Goal: Transaction & Acquisition: Purchase product/service

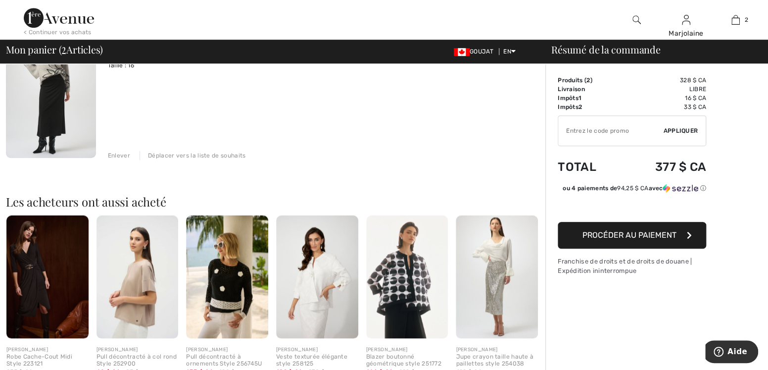
scroll to position [273, 0]
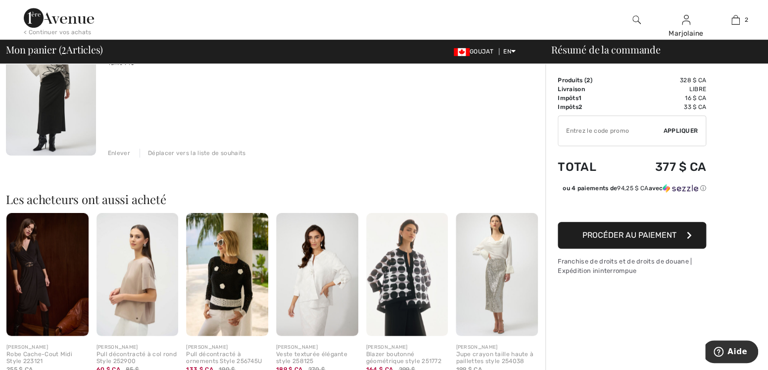
drag, startPoint x: 763, startPoint y: 144, endPoint x: 747, endPoint y: 180, distance: 39.4
click at [754, 172] on div "Order Summary Details Produits ( 2 ) 328 $ CA Promo code CA$ 0.00 Livraison Lib…" at bounding box center [656, 180] width 223 height 779
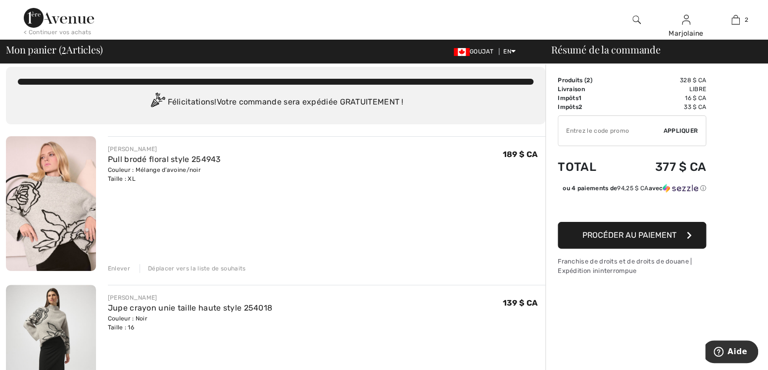
scroll to position [0, 0]
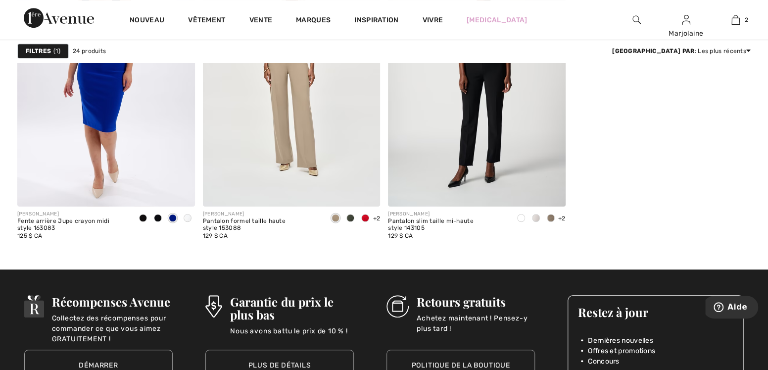
click at [636, 17] on img at bounding box center [636, 20] width 8 height 12
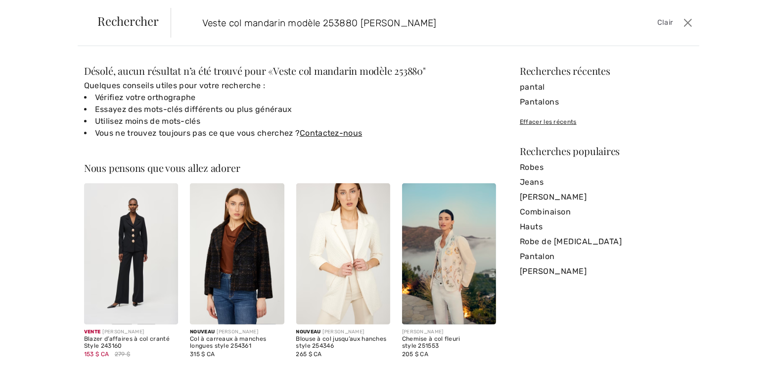
click at [432, 43] on div "Rechercher Veste col mandarin modèle 253880 frank lymen Clair" at bounding box center [389, 23] width 622 height 46
click at [415, 24] on input "Veste col mandarin modèle 253880 frank lymen" at bounding box center [377, 23] width 365 height 30
click at [197, 18] on input "Veste col mandarin modèle 253880" at bounding box center [377, 23] width 365 height 30
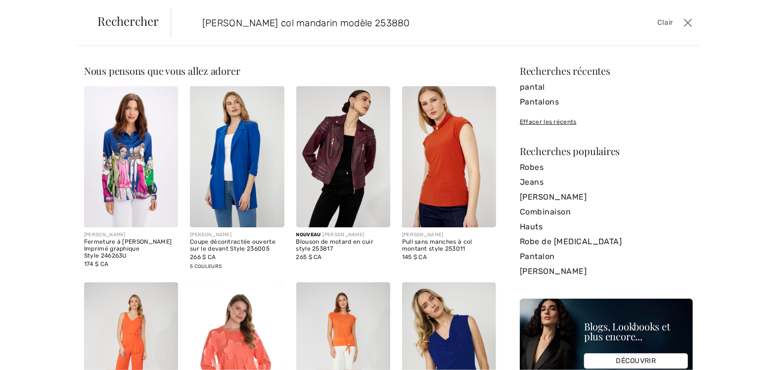
click at [197, 18] on input "Frank LymanVeste col mandarin modèle 253880" at bounding box center [377, 23] width 365 height 30
click at [260, 19] on input "Frank LymanVeste col mandarin modèle 253880" at bounding box center [377, 23] width 365 height 30
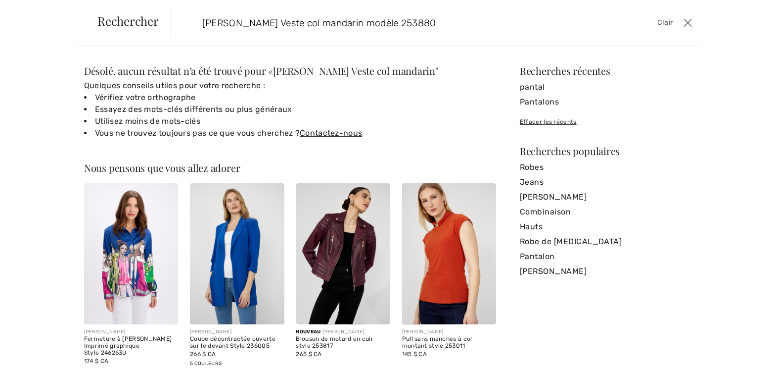
type input "Frank Lyman Veste col mandarin modèle 253880"
click at [687, 20] on button "Fermer" at bounding box center [688, 23] width 14 height 16
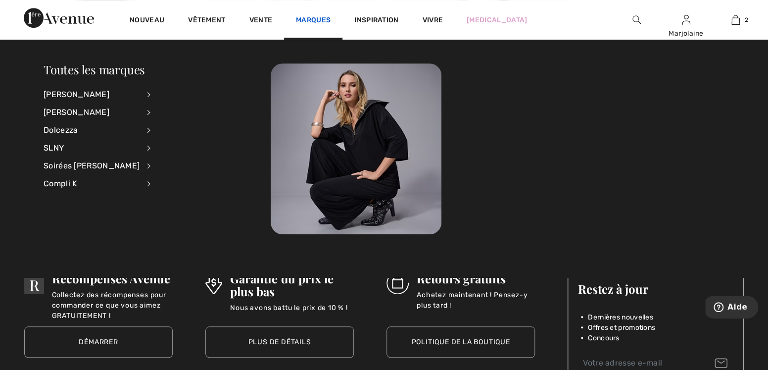
click at [315, 19] on link "Marques" at bounding box center [313, 21] width 35 height 10
click at [315, 18] on link "Marques" at bounding box center [313, 21] width 35 height 10
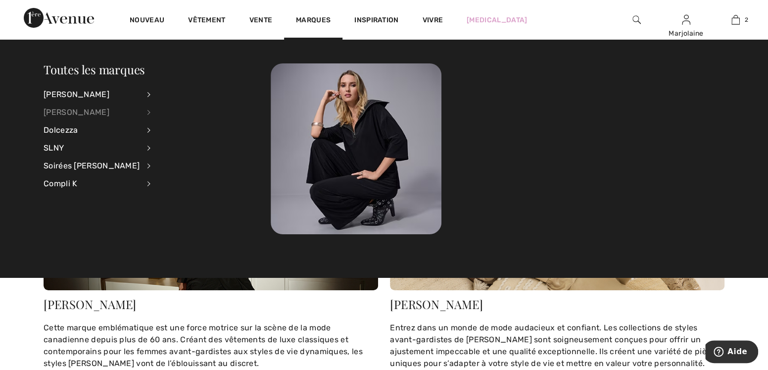
click at [127, 110] on div "[PERSON_NAME]" at bounding box center [92, 112] width 96 height 18
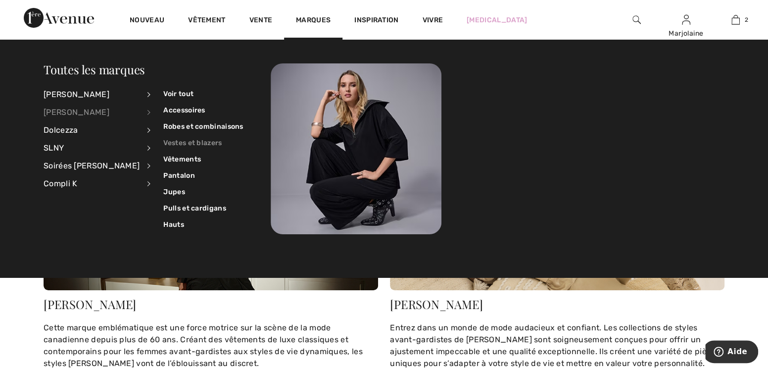
click at [171, 141] on link "Vestes et blazers" at bounding box center [203, 143] width 80 height 16
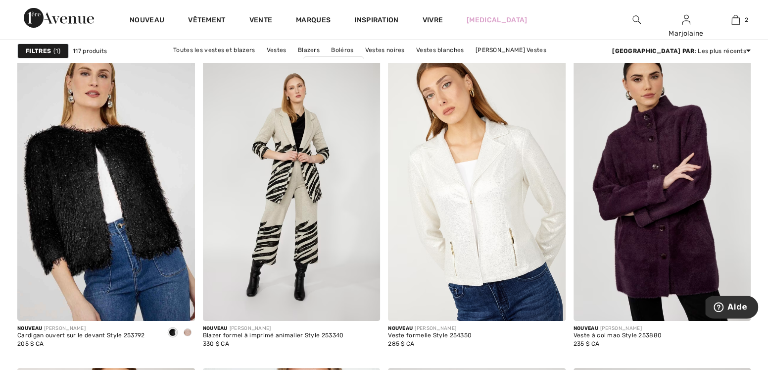
scroll to position [1812, 0]
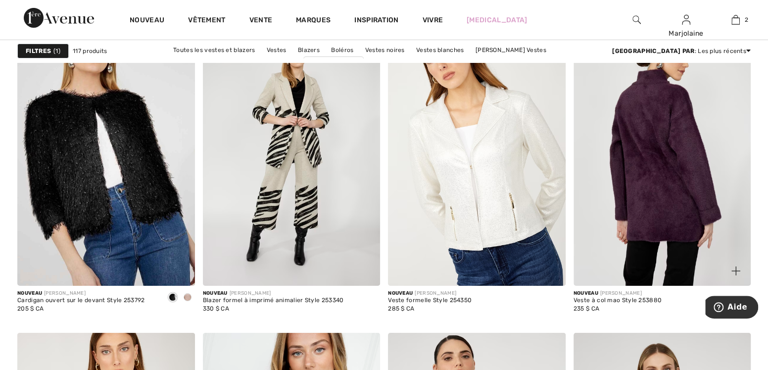
click at [658, 161] on img at bounding box center [662, 152] width 178 height 266
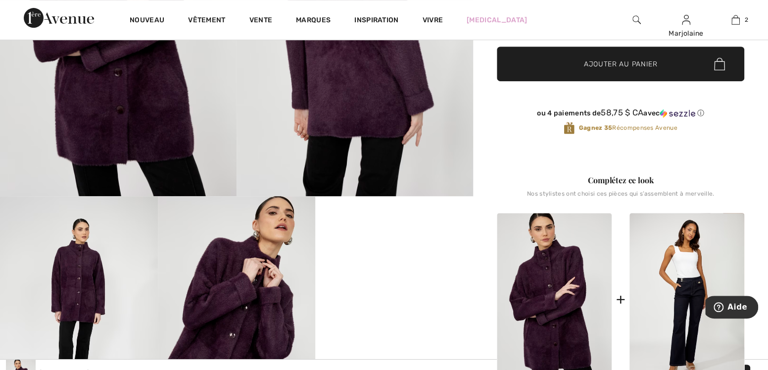
scroll to position [277, 0]
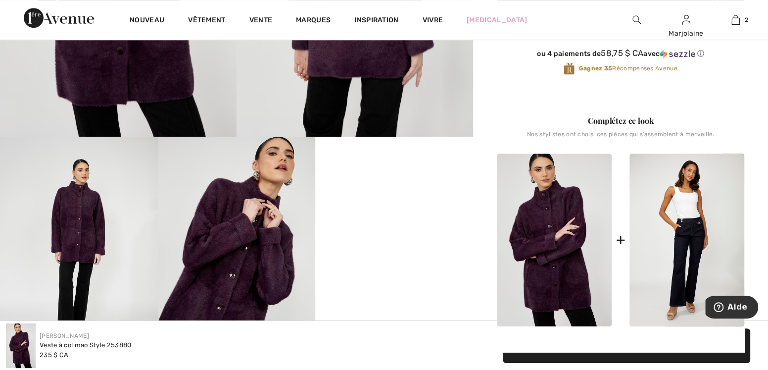
click at [447, 189] on video "Votre navigateur ne prend pas en charge la balise vidéo." at bounding box center [394, 176] width 158 height 79
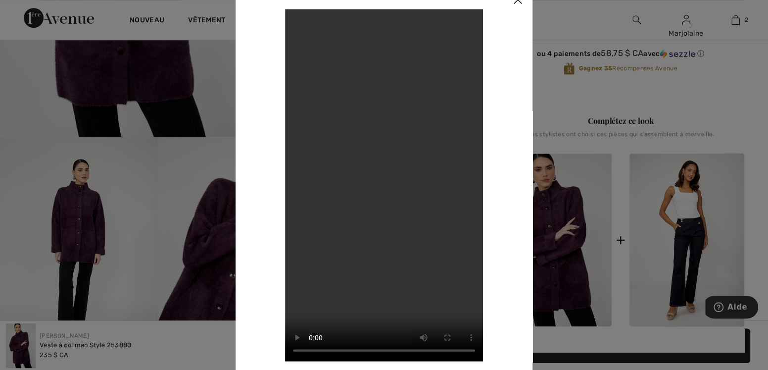
click at [704, 235] on div at bounding box center [384, 185] width 768 height 370
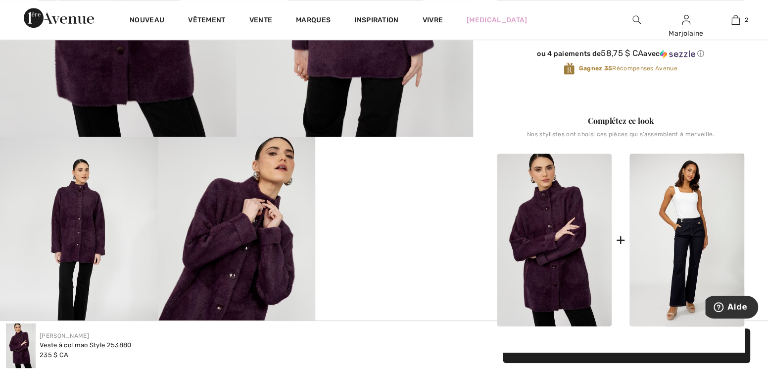
click at [704, 235] on div at bounding box center [384, 185] width 768 height 370
click at [704, 235] on img at bounding box center [686, 239] width 115 height 173
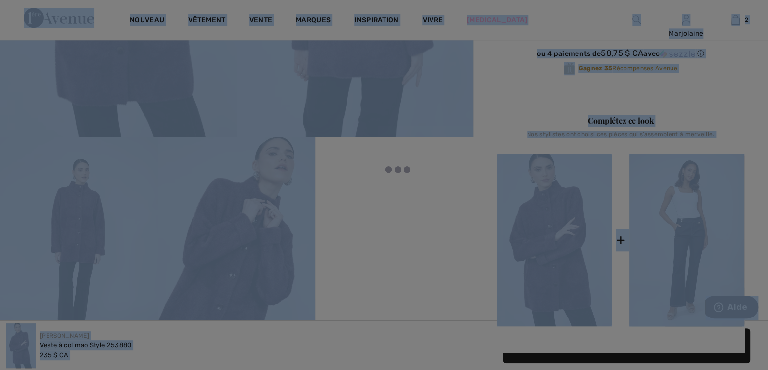
click at [704, 235] on div at bounding box center [384, 185] width 768 height 370
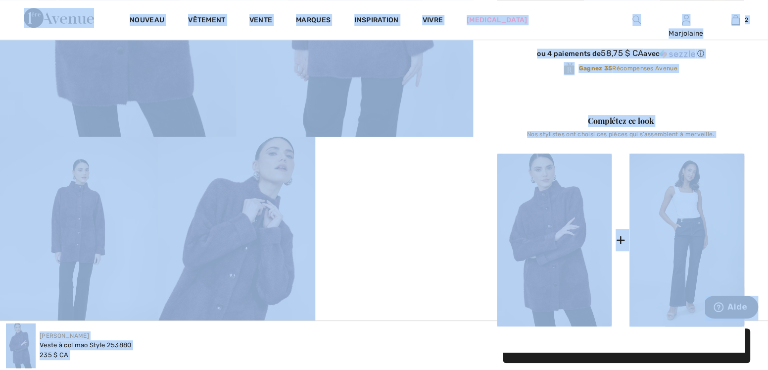
click at [704, 235] on img at bounding box center [686, 239] width 115 height 173
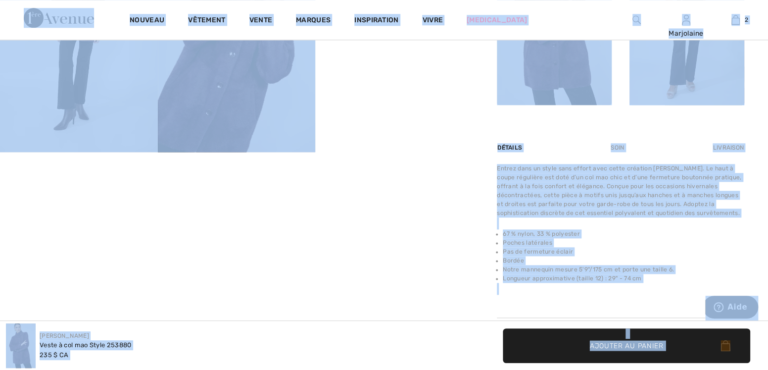
scroll to position [501, 0]
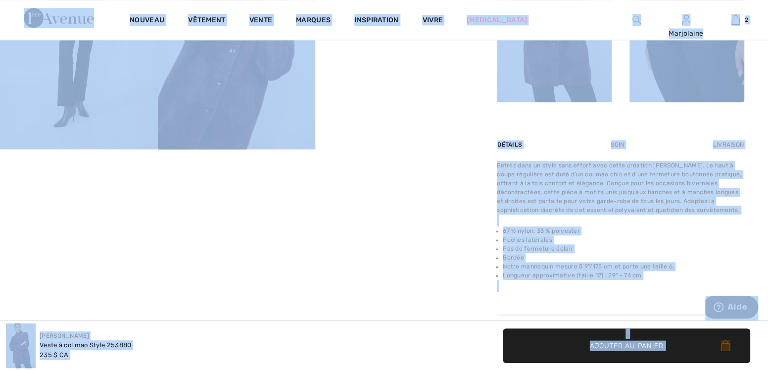
click at [679, 70] on img at bounding box center [686, 15] width 115 height 173
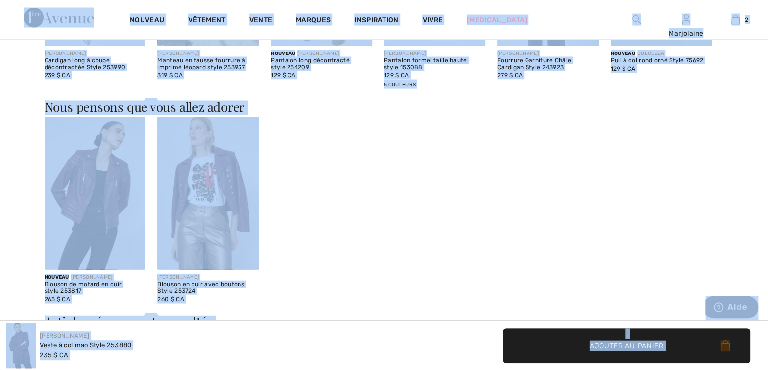
scroll to position [1033, 0]
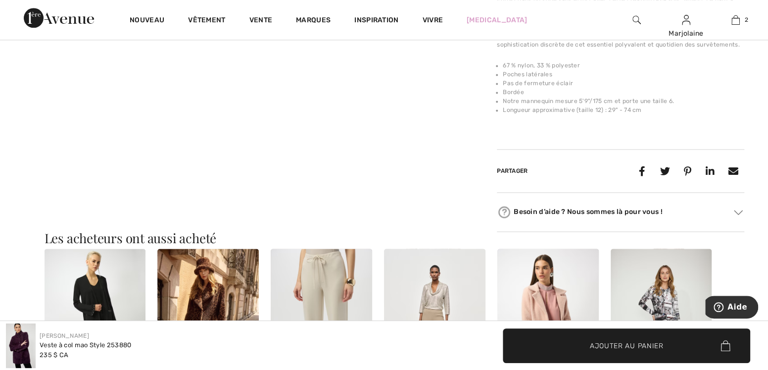
drag, startPoint x: 764, startPoint y: 53, endPoint x: 764, endPoint y: 46, distance: 7.4
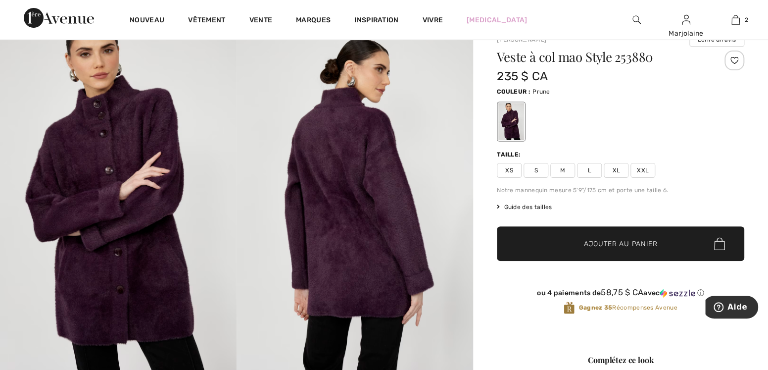
scroll to position [0, 0]
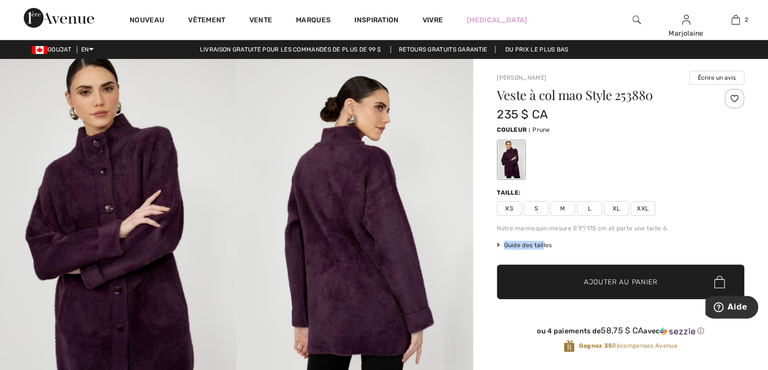
drag, startPoint x: 539, startPoint y: 233, endPoint x: 544, endPoint y: 242, distance: 9.5
click at [544, 242] on div "Veste à col mao Style 253880 235 $ CA Couleur : Prune Taille: XS S M L XL XXL N…" at bounding box center [620, 229] width 247 height 280
click at [544, 242] on font "Guide des tailles" at bounding box center [528, 244] width 48 height 7
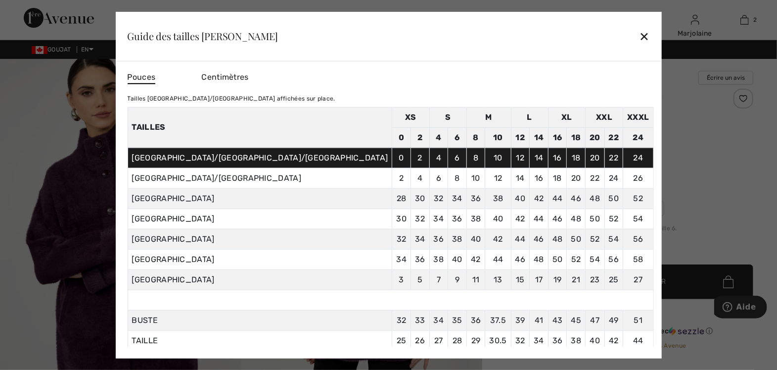
click at [639, 35] on div "✕" at bounding box center [644, 36] width 10 height 21
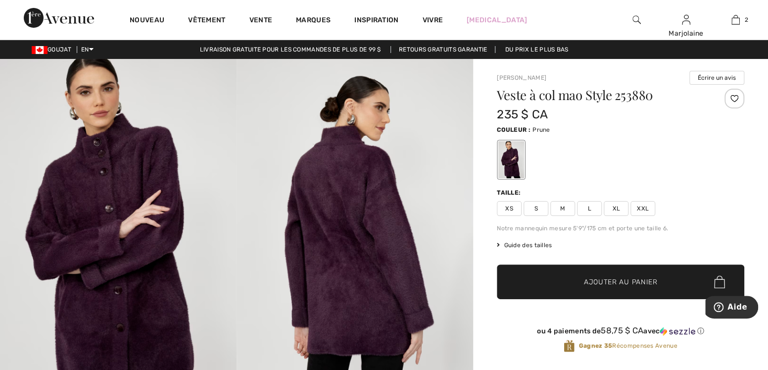
click at [612, 206] on span "XL" at bounding box center [616, 208] width 25 height 15
click at [661, 281] on span "✔ Ajouté au panier Ajouter au panier" at bounding box center [620, 281] width 247 height 35
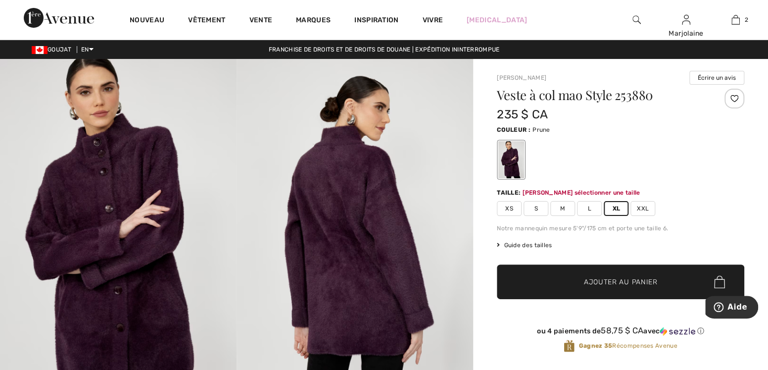
click at [616, 206] on span "XL" at bounding box center [616, 208] width 25 height 15
click at [620, 278] on span "Ajouter au panier" at bounding box center [621, 282] width 74 height 10
click at [693, 148] on div at bounding box center [620, 159] width 247 height 41
click at [640, 210] on span "XXL" at bounding box center [642, 208] width 25 height 15
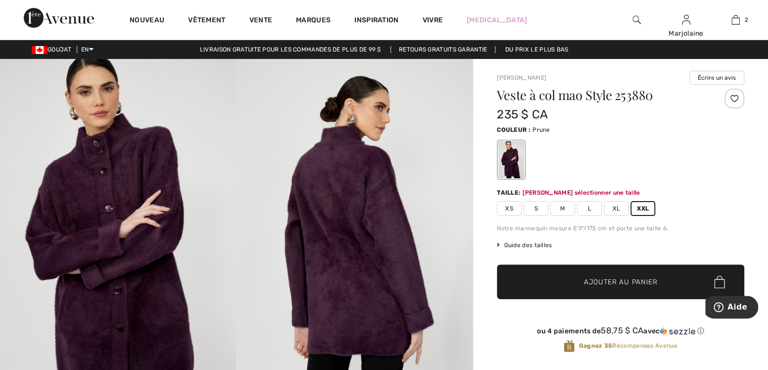
click at [617, 208] on span "XL" at bounding box center [616, 208] width 25 height 15
click at [626, 279] on span "Ajouter au panier" at bounding box center [621, 282] width 74 height 10
click at [589, 208] on span "L" at bounding box center [589, 208] width 25 height 15
click at [617, 207] on span "XL" at bounding box center [616, 208] width 25 height 15
click at [647, 283] on span "Ajouter au panier" at bounding box center [621, 282] width 74 height 10
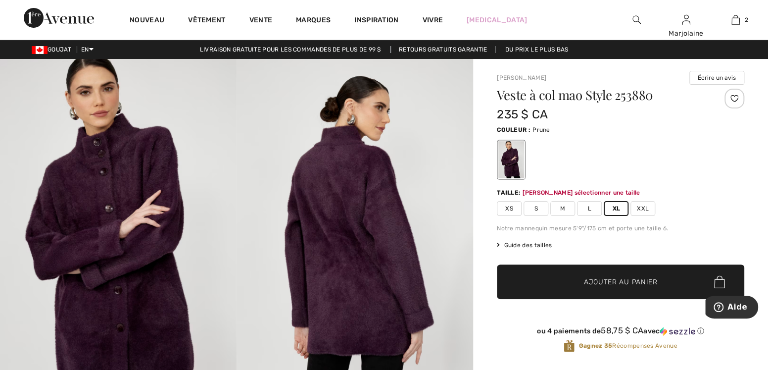
click at [647, 283] on span "Ajouter au panier" at bounding box center [621, 282] width 74 height 10
click at [596, 208] on span "L" at bounding box center [589, 208] width 25 height 15
click at [633, 281] on span "Ajouter au panier" at bounding box center [621, 282] width 74 height 10
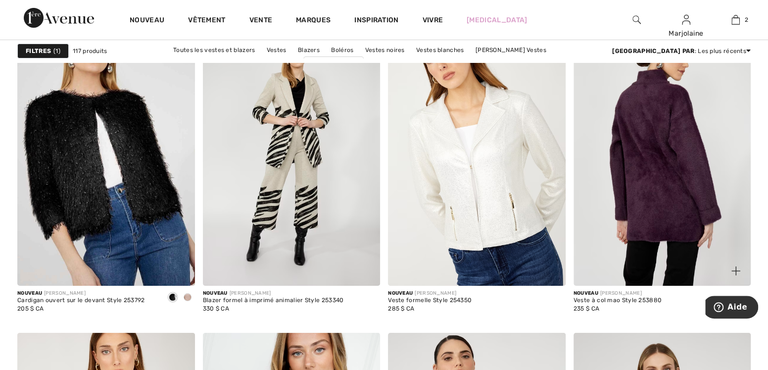
click at [664, 176] on img at bounding box center [662, 152] width 178 height 266
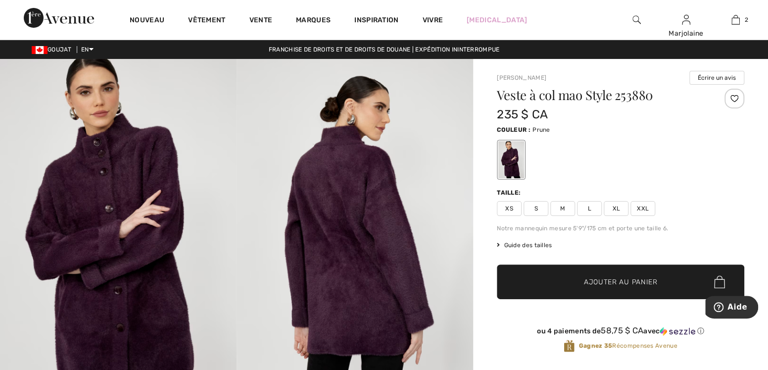
click at [619, 208] on span "XL" at bounding box center [616, 208] width 25 height 15
click at [649, 277] on span "Ajouter au panier" at bounding box center [621, 282] width 74 height 10
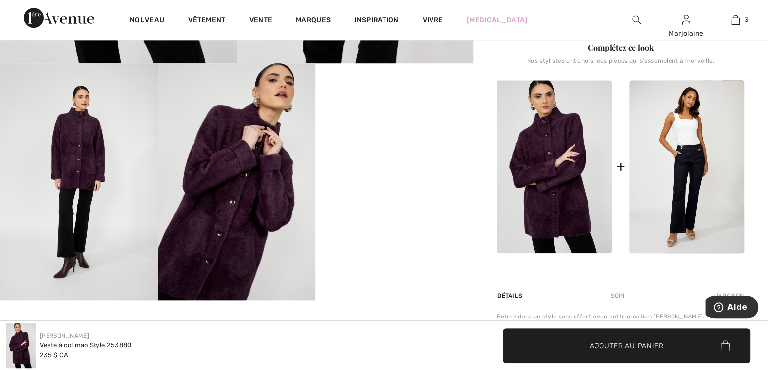
scroll to position [307, 0]
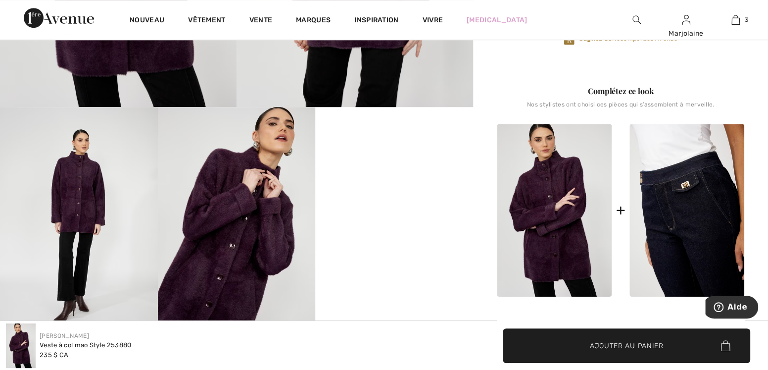
click at [662, 204] on img at bounding box center [686, 210] width 115 height 173
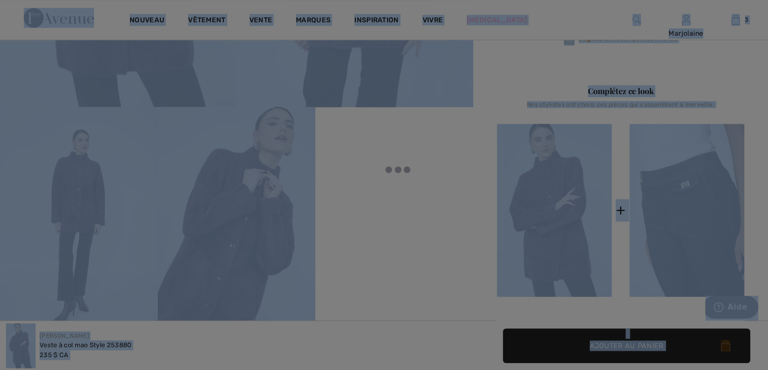
click at [662, 204] on div at bounding box center [384, 185] width 768 height 370
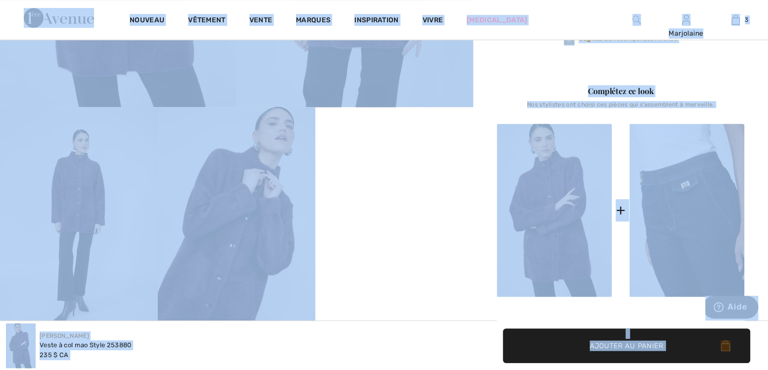
click at [662, 204] on img at bounding box center [686, 210] width 115 height 173
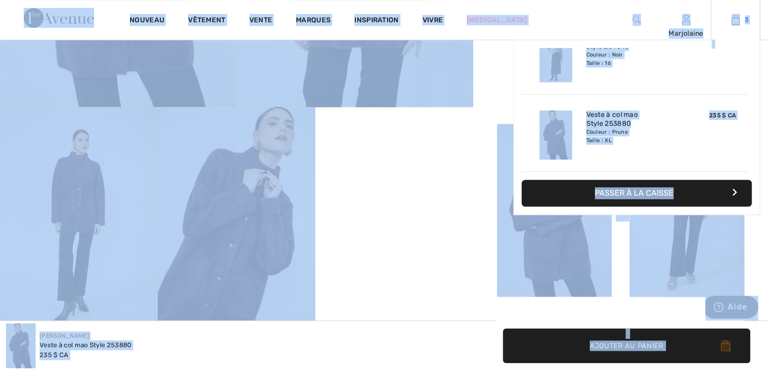
click at [736, 18] on img at bounding box center [735, 20] width 8 height 12
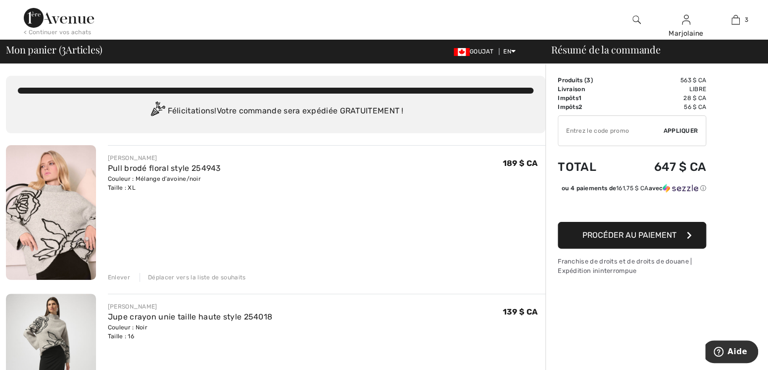
drag, startPoint x: 776, startPoint y: 1, endPoint x: 410, endPoint y: 235, distance: 434.9
click at [410, 235] on div "[PERSON_NAME] Pull brodé floral style 254943 Couleur : Mélange d’avoine/noir Ta…" at bounding box center [326, 213] width 437 height 137
